Goal: Task Accomplishment & Management: Complete application form

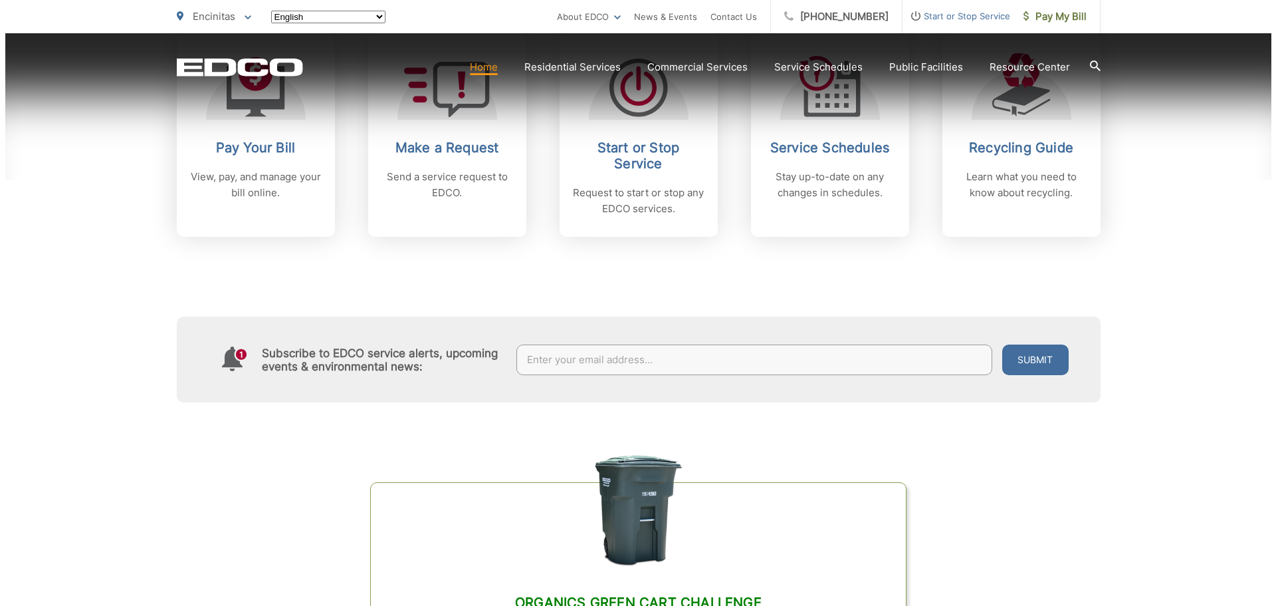
scroll to position [629, 0]
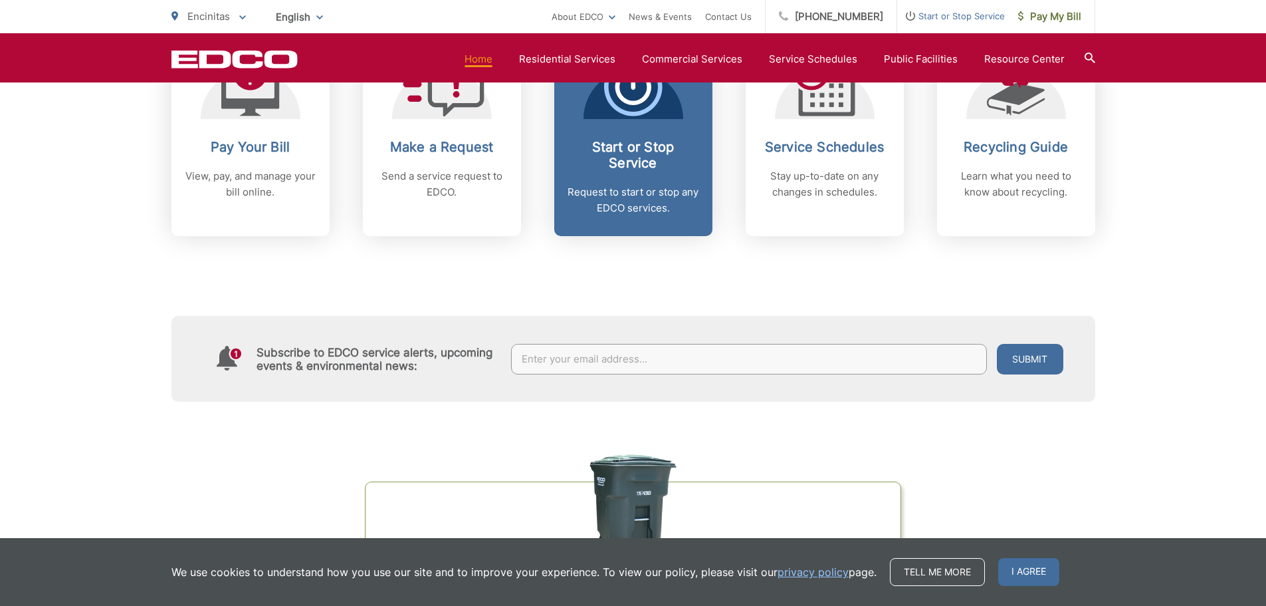
click at [676, 188] on p "Request to start or stop any EDCO services." at bounding box center [634, 200] width 132 height 32
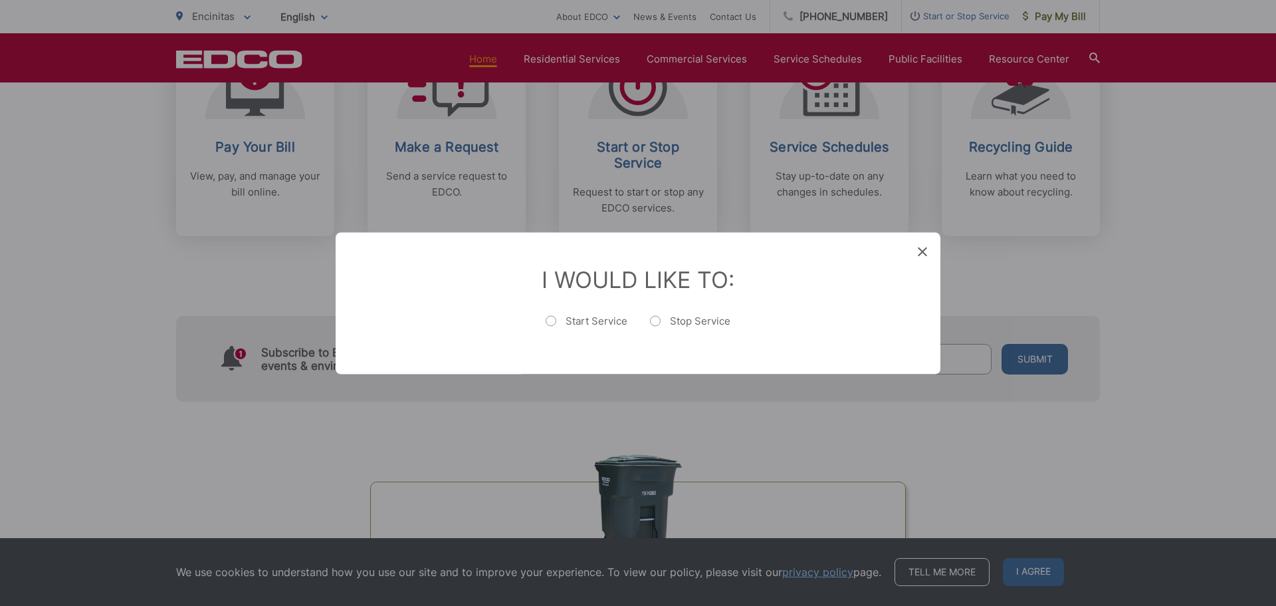
click at [594, 327] on label "Start Service" at bounding box center [587, 327] width 82 height 27
radio input "true"
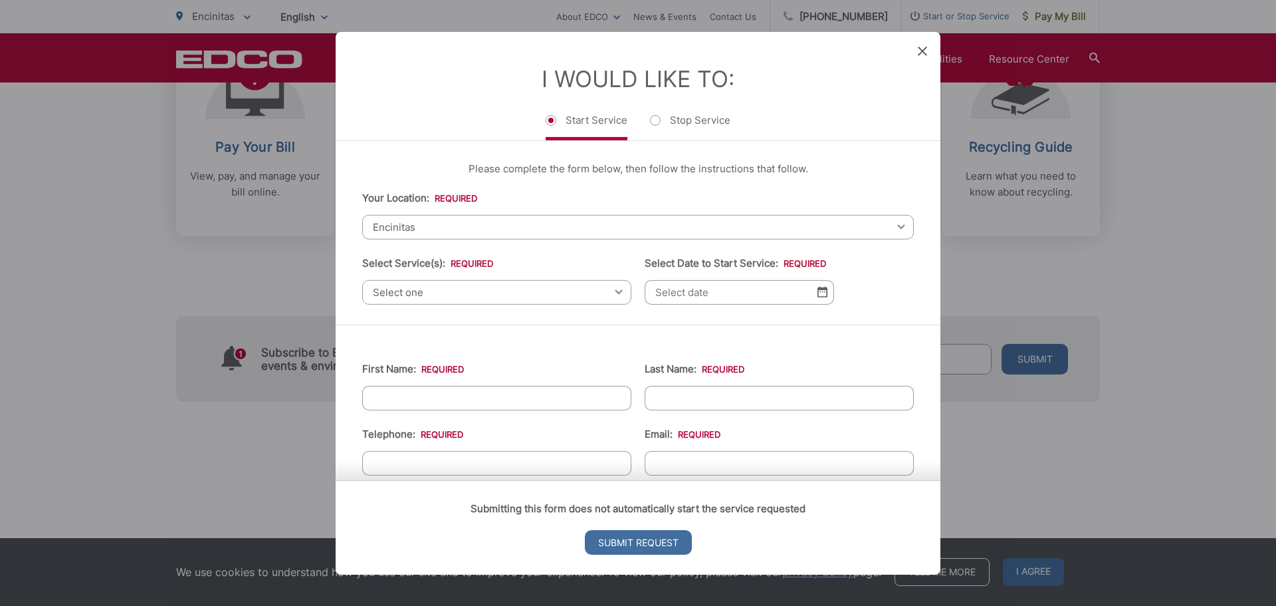
click at [606, 290] on span "Select one" at bounding box center [496, 291] width 269 height 25
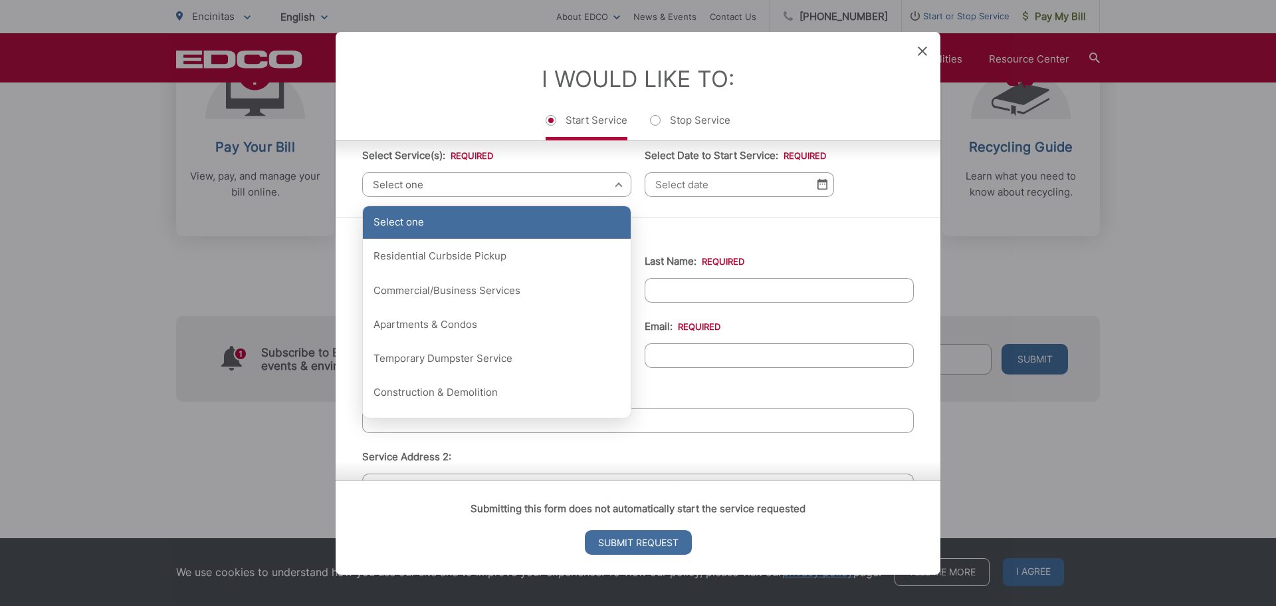
scroll to position [111, 0]
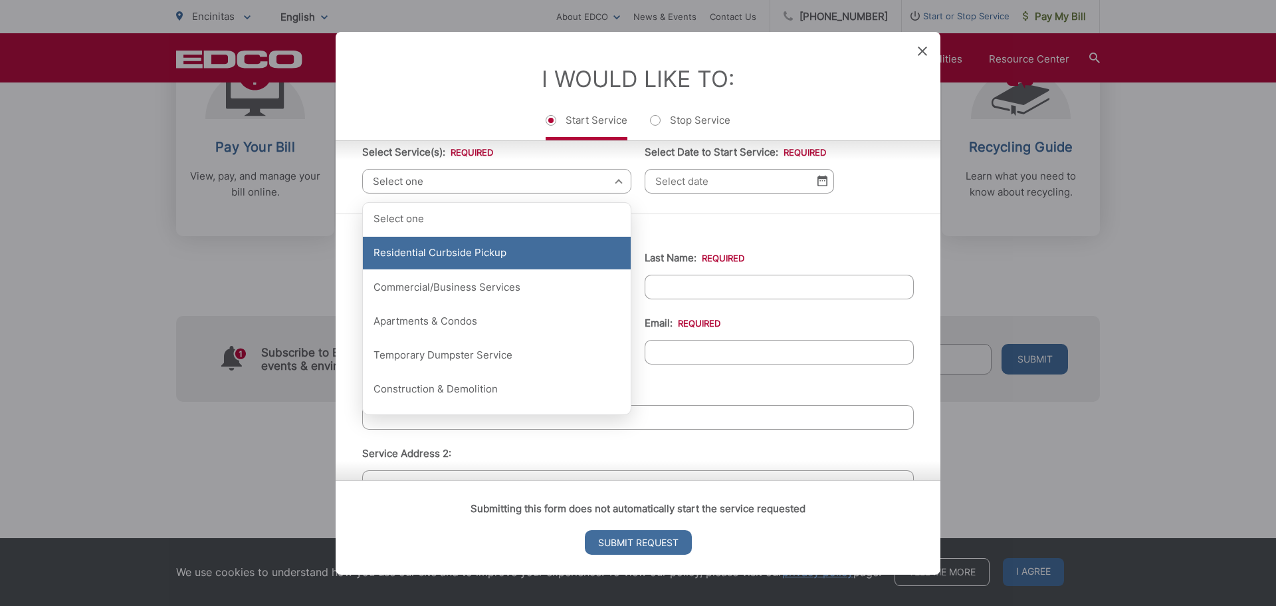
click at [536, 257] on div "Residential Curbside Pickup" at bounding box center [497, 253] width 268 height 33
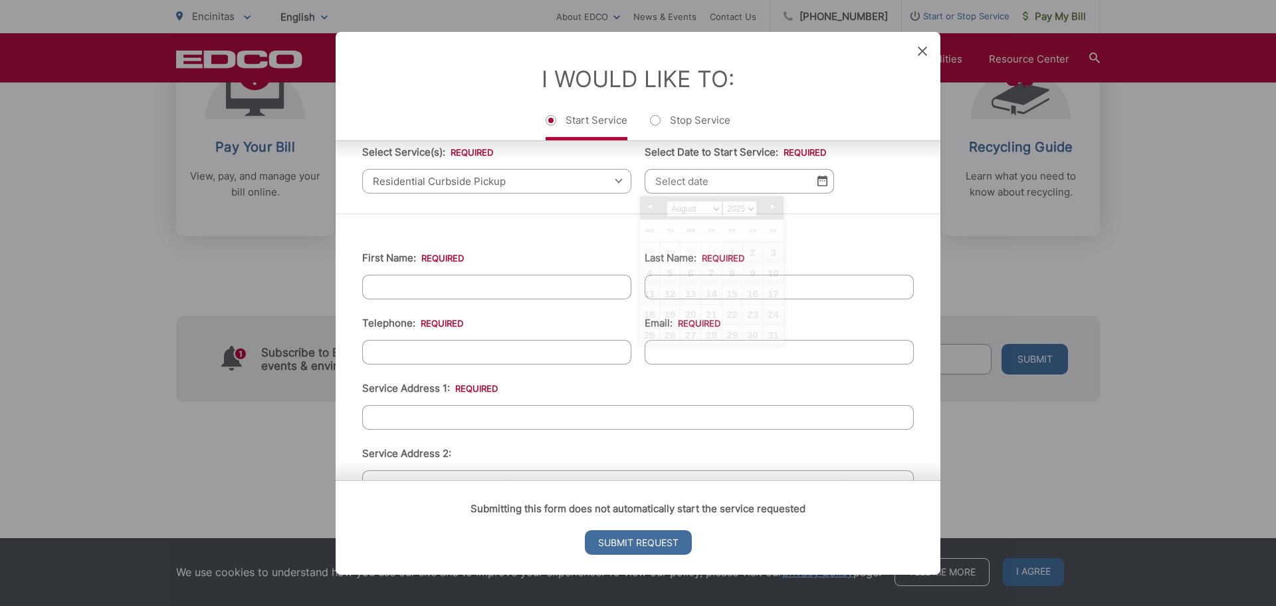
click at [702, 178] on input "Select Date to Start Service: *" at bounding box center [739, 180] width 189 height 25
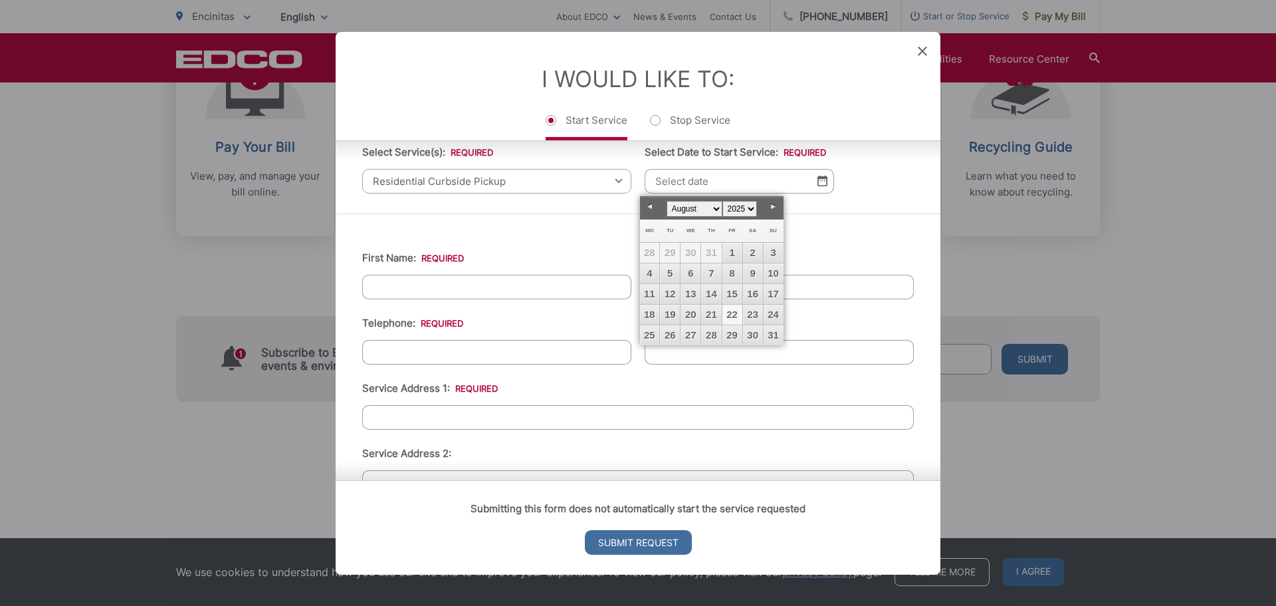
click at [734, 315] on link "22" at bounding box center [733, 314] width 20 height 20
type input "[DATE]"
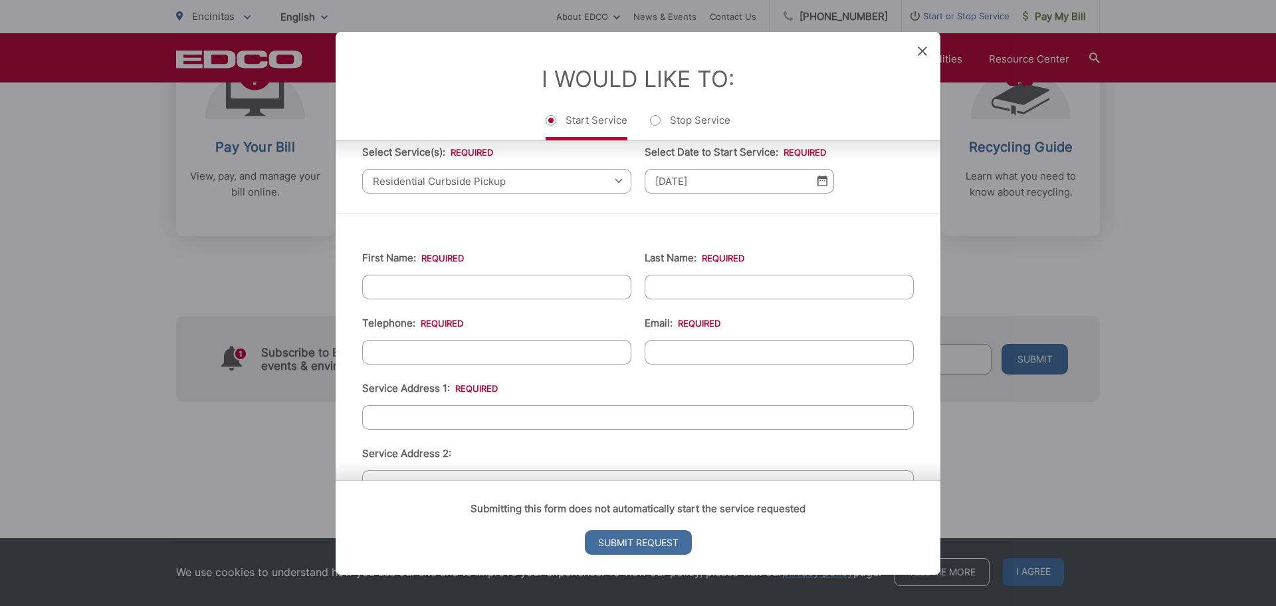
click at [570, 294] on input "First Name: *" at bounding box center [496, 286] width 269 height 25
click at [488, 289] on input "First Name: *" at bounding box center [496, 286] width 269 height 25
type input "Grace"
type input "[PERSON_NAME]"
type input "[PHONE_NUMBER]"
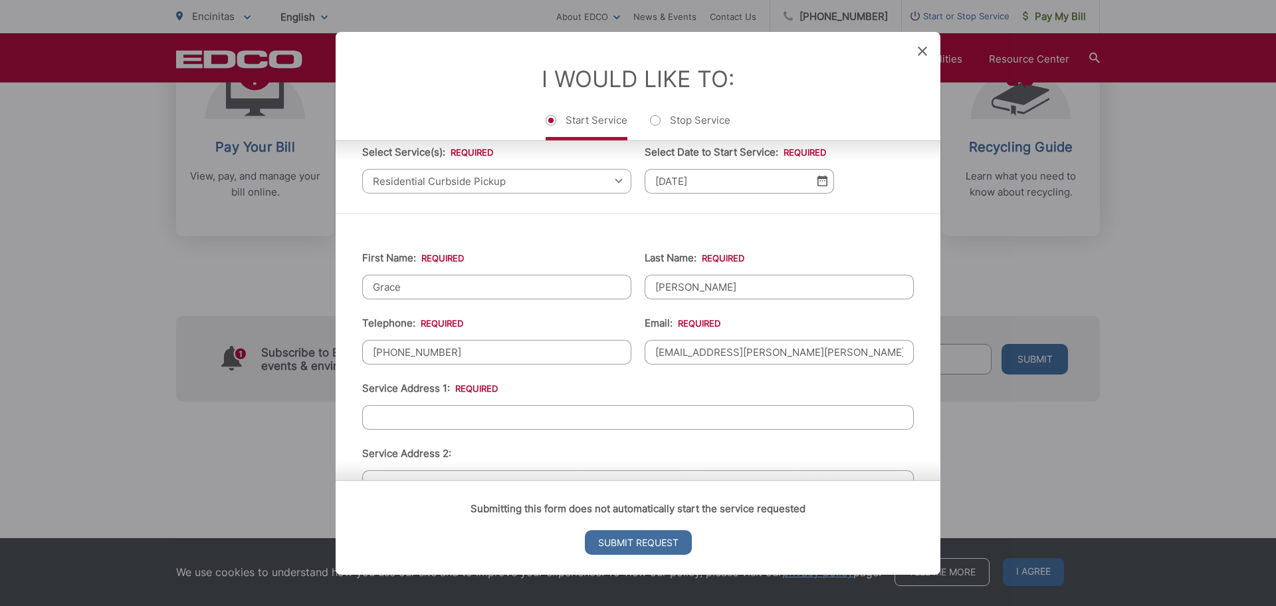
type input "[EMAIL_ADDRESS][PERSON_NAME][PERSON_NAME][DOMAIN_NAME]"
click at [532, 413] on input "Service Address 1: *" at bounding box center [638, 416] width 552 height 25
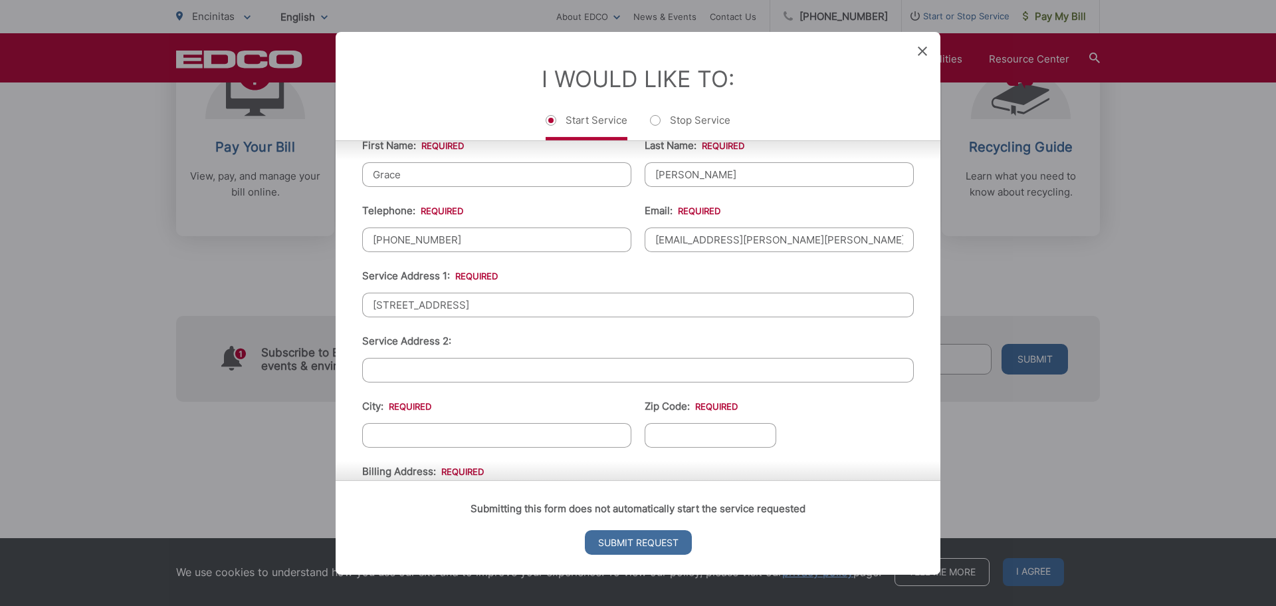
scroll to position [224, 0]
type input "[STREET_ADDRESS]"
click at [464, 437] on input "City: *" at bounding box center [496, 433] width 269 height 25
type input "Encinitas"
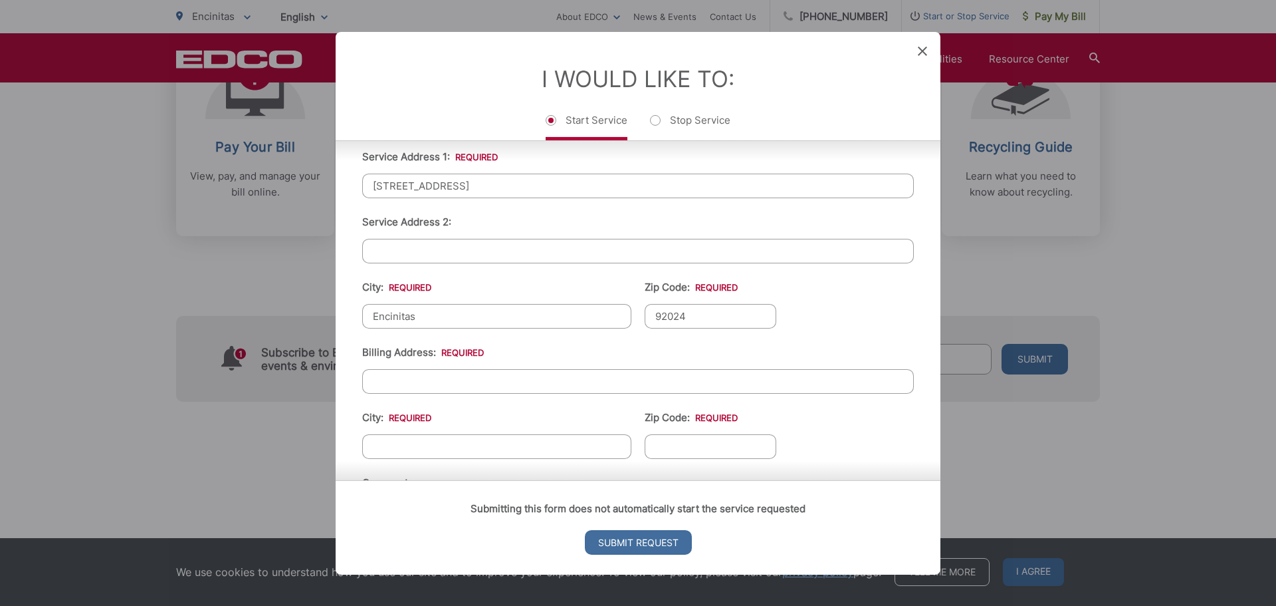
type input "92024"
click at [439, 382] on input "Billing Address: *" at bounding box center [638, 380] width 552 height 25
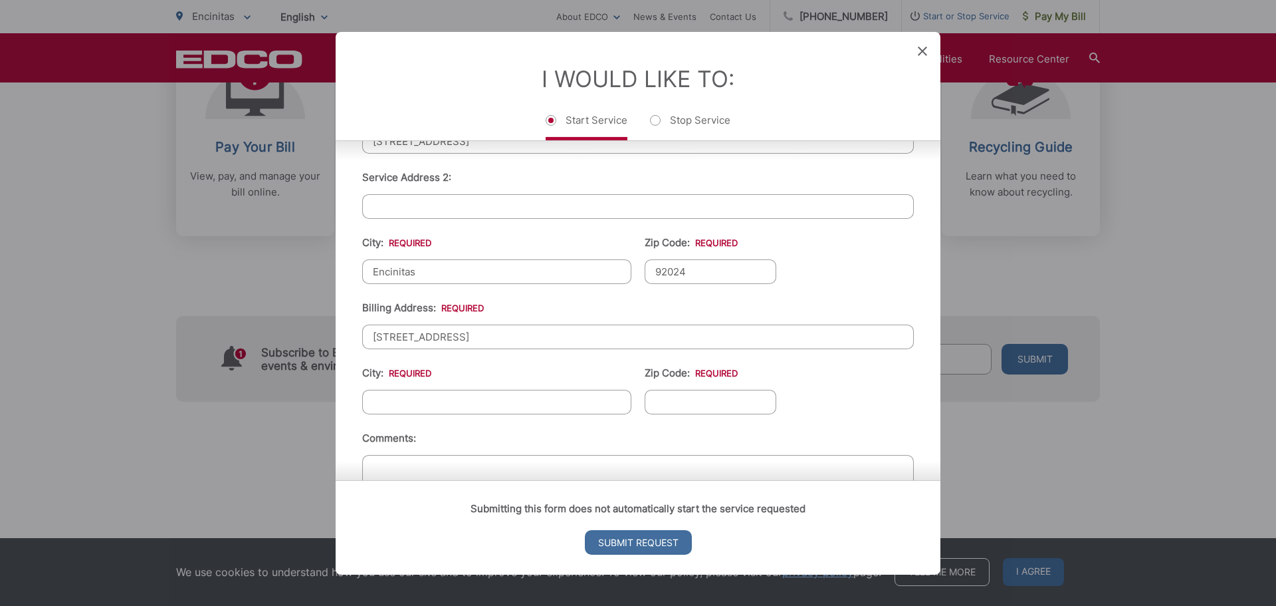
type input "[STREET_ADDRESS]"
click at [478, 402] on input "City: *" at bounding box center [496, 401] width 269 height 25
type input "Encinitas"
type input "92024"
click at [493, 449] on li "Comments:" at bounding box center [638, 483] width 552 height 109
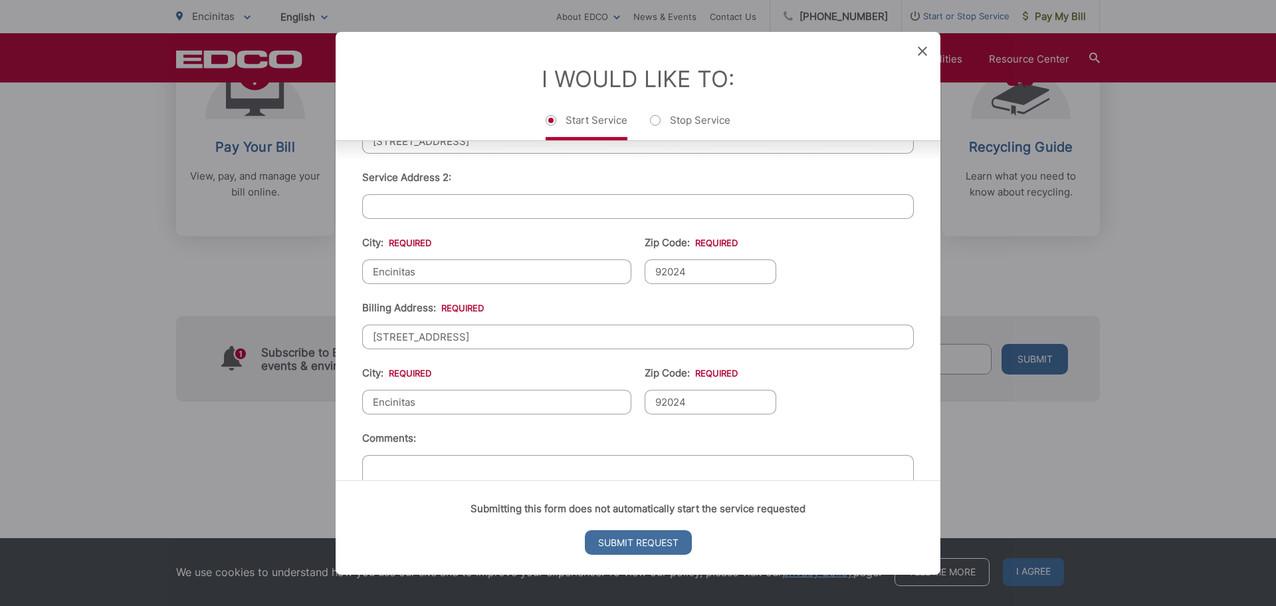
scroll to position [466, 0]
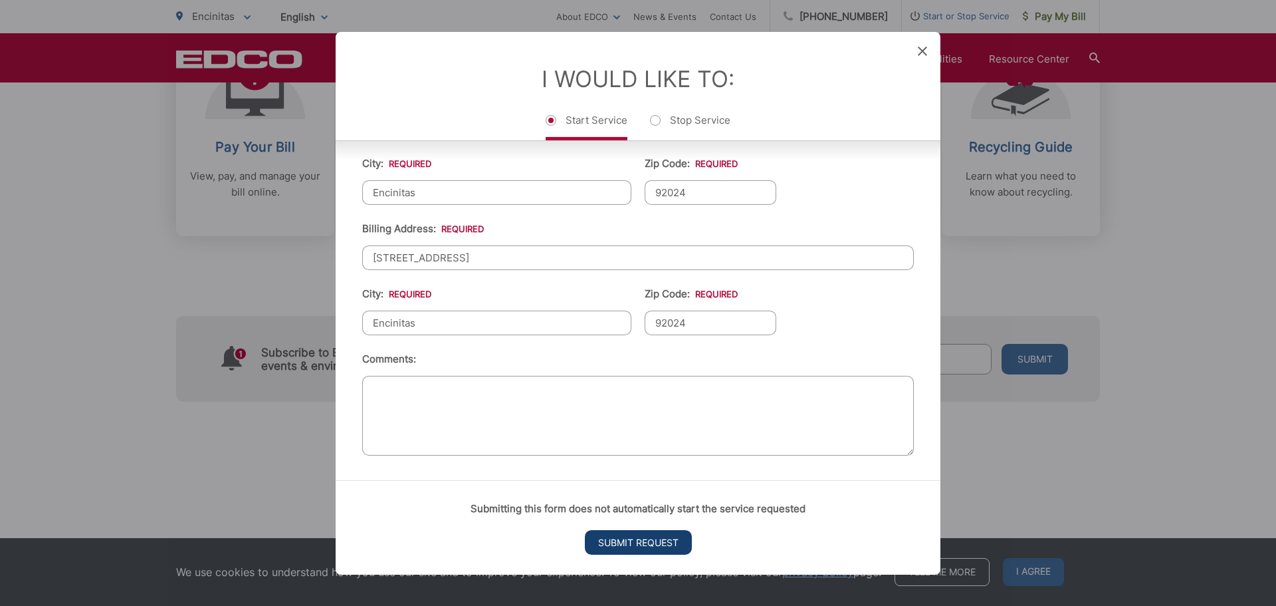
click at [631, 548] on input "Submit Request" at bounding box center [638, 542] width 107 height 25
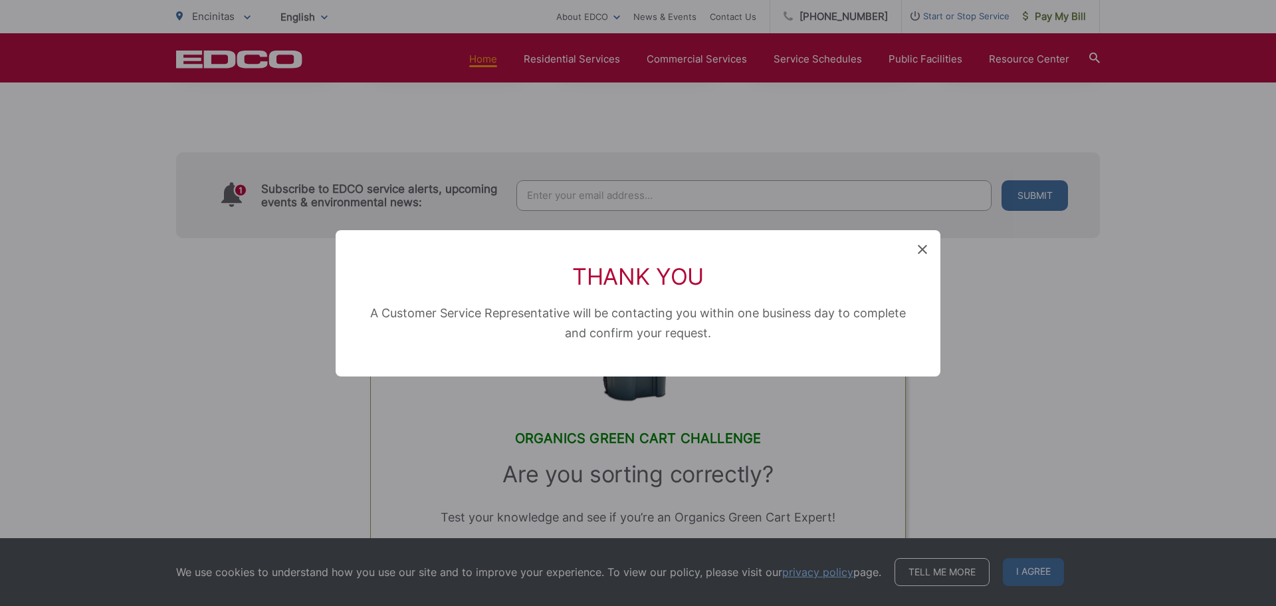
scroll to position [0, 0]
